Goal: Information Seeking & Learning: Learn about a topic

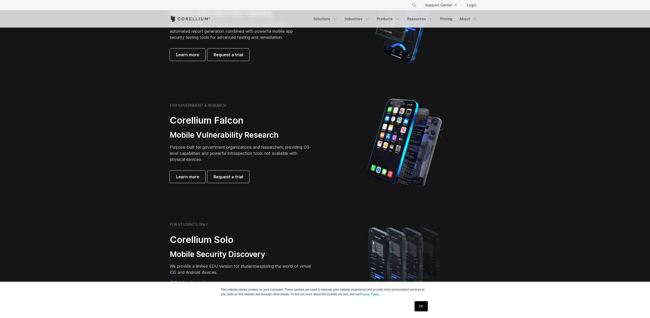
click at [330, 143] on div at bounding box center [405, 142] width 160 height 89
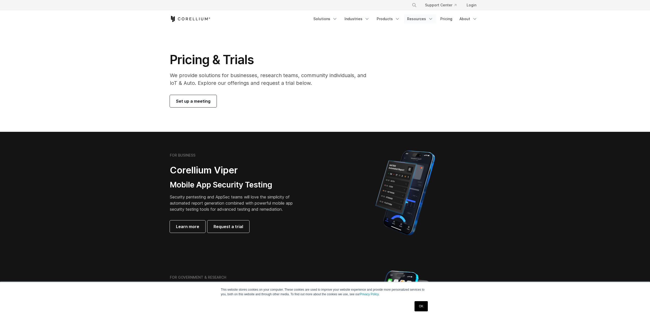
click at [423, 22] on link "Resources" at bounding box center [420, 18] width 32 height 9
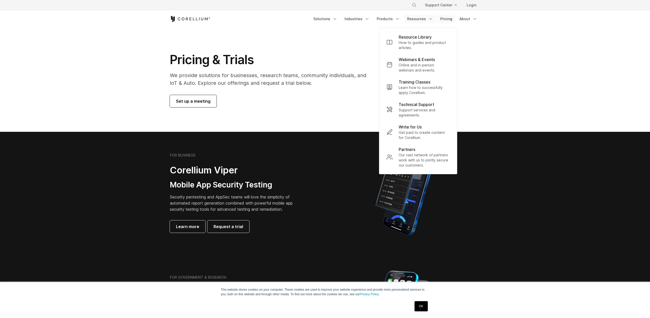
click at [449, 17] on link "Pricing" at bounding box center [446, 18] width 18 height 9
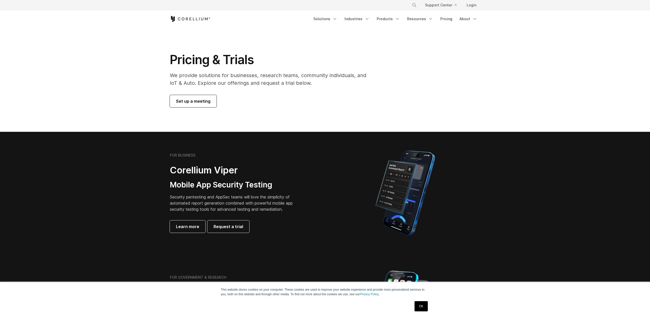
scroll to position [1, 0]
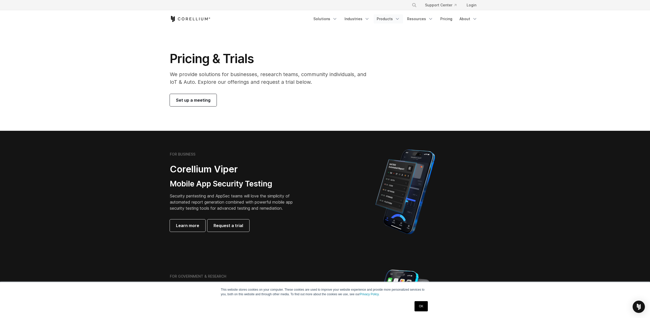
click at [389, 20] on link "Products" at bounding box center [388, 18] width 29 height 9
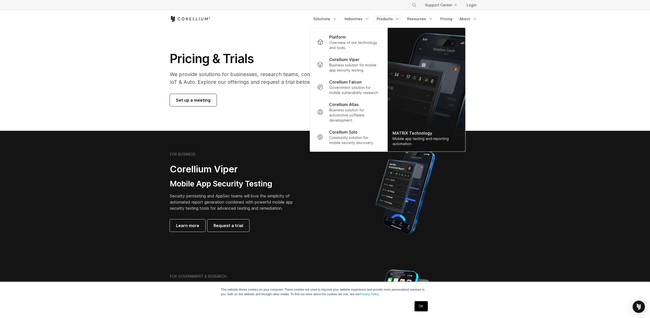
drag, startPoint x: 519, startPoint y: 41, endPoint x: 510, endPoint y: 39, distance: 8.4
click at [518, 41] on section "Pricing & Trials We provide solutions for businesses, research teams, community…" at bounding box center [325, 79] width 650 height 104
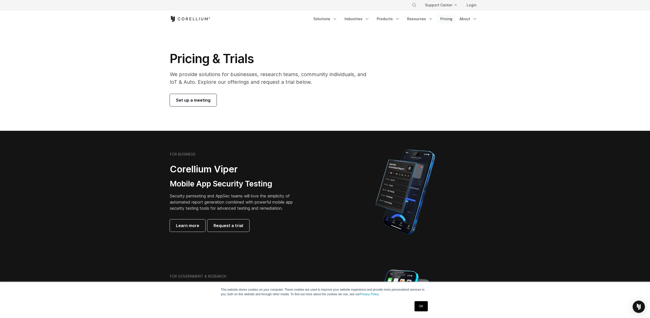
click at [449, 21] on link "Pricing" at bounding box center [446, 18] width 18 height 9
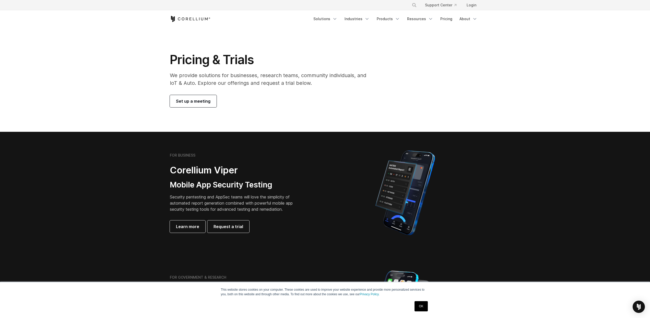
click at [189, 18] on icon "Corellium Home" at bounding box center [190, 18] width 2 height 3
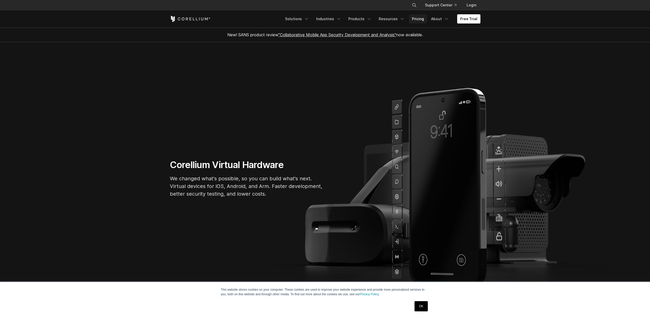
click at [423, 19] on link "Pricing" at bounding box center [418, 18] width 18 height 9
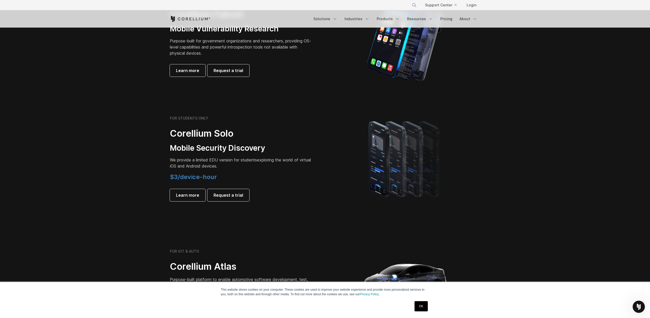
scroll to position [18, 0]
